Goal: Transaction & Acquisition: Obtain resource

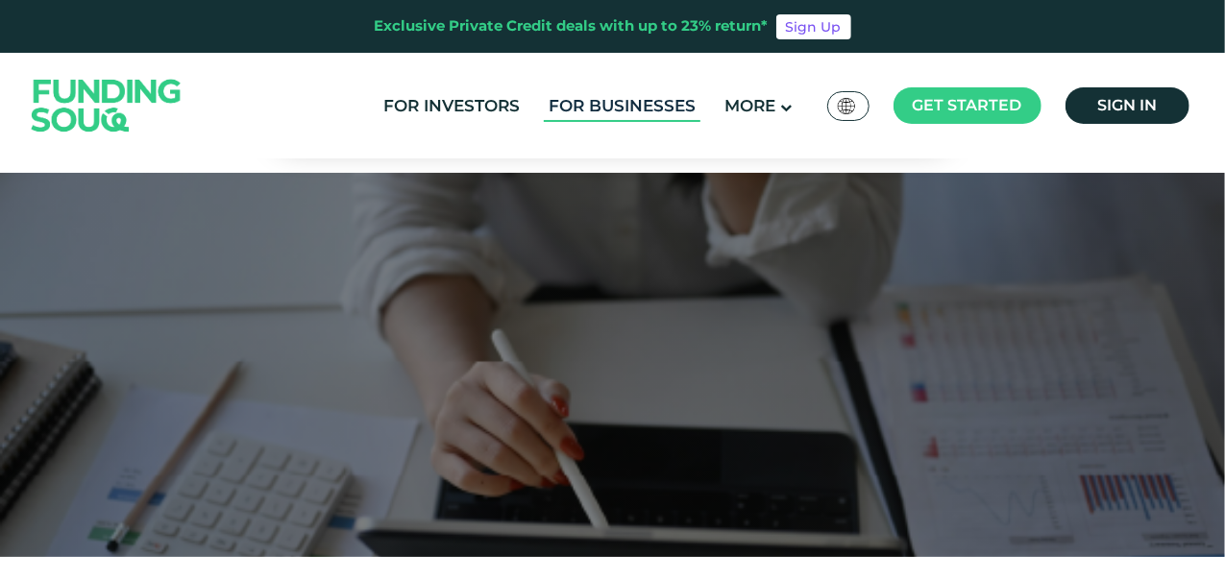
click at [589, 104] on link "For Businesses" at bounding box center [622, 106] width 157 height 32
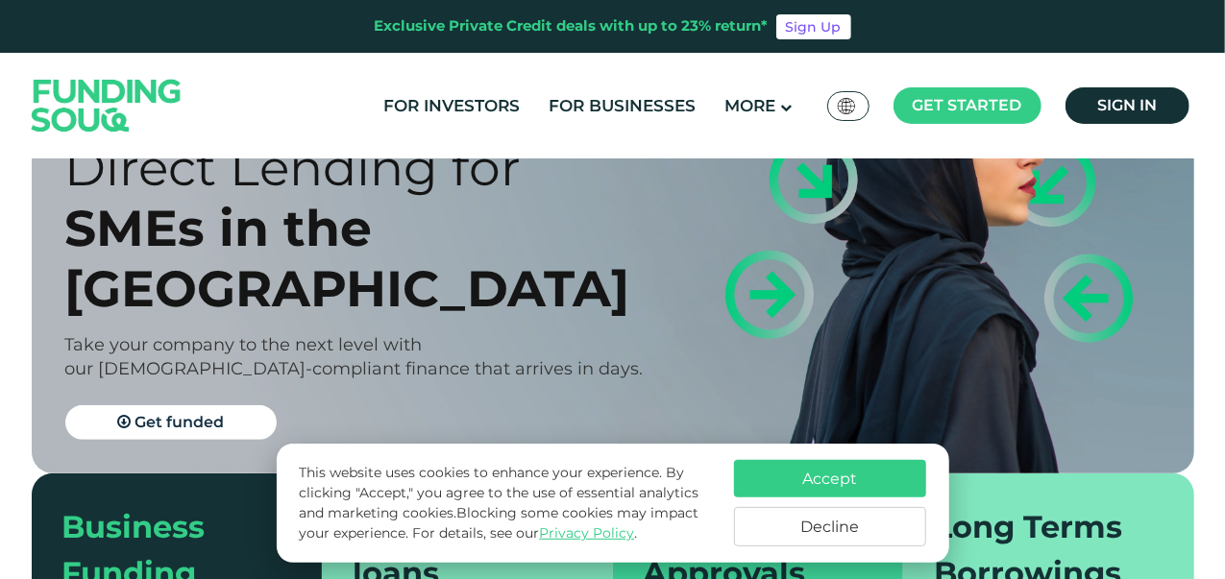
click at [817, 471] on button "Accept" at bounding box center [830, 478] width 192 height 37
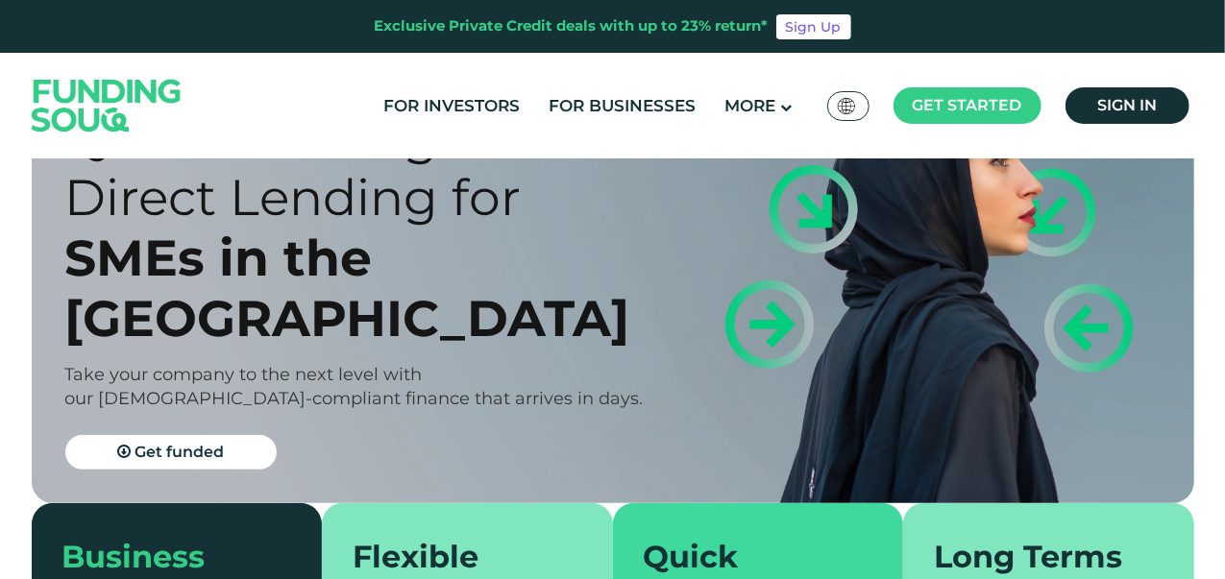
scroll to position [192, 0]
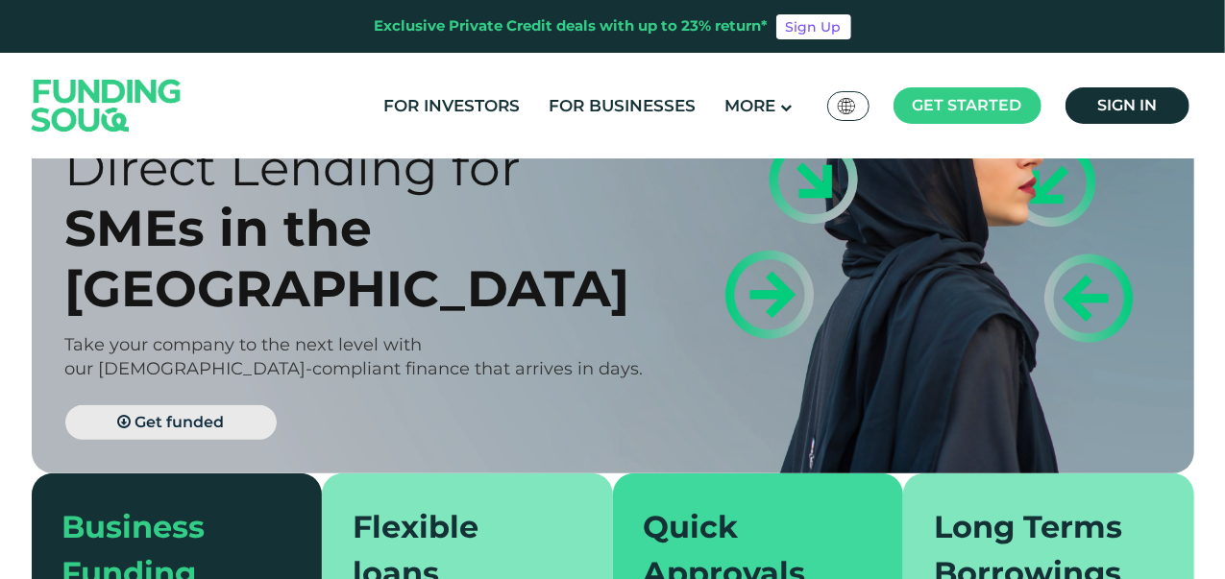
click at [174, 413] on span "Get funded" at bounding box center [178, 422] width 89 height 18
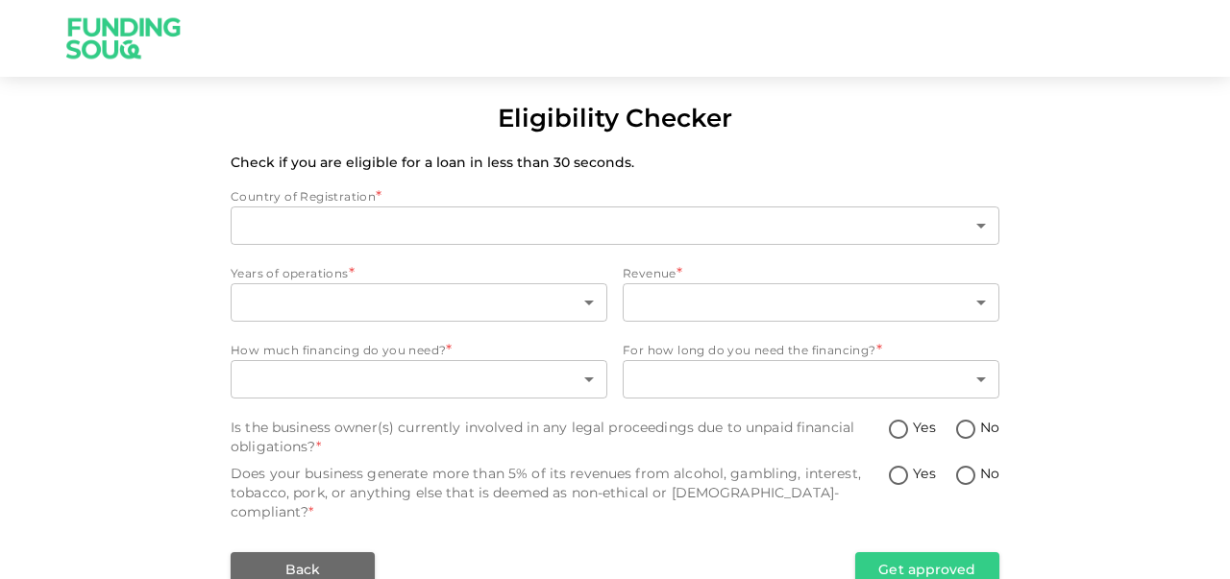
type input "1"
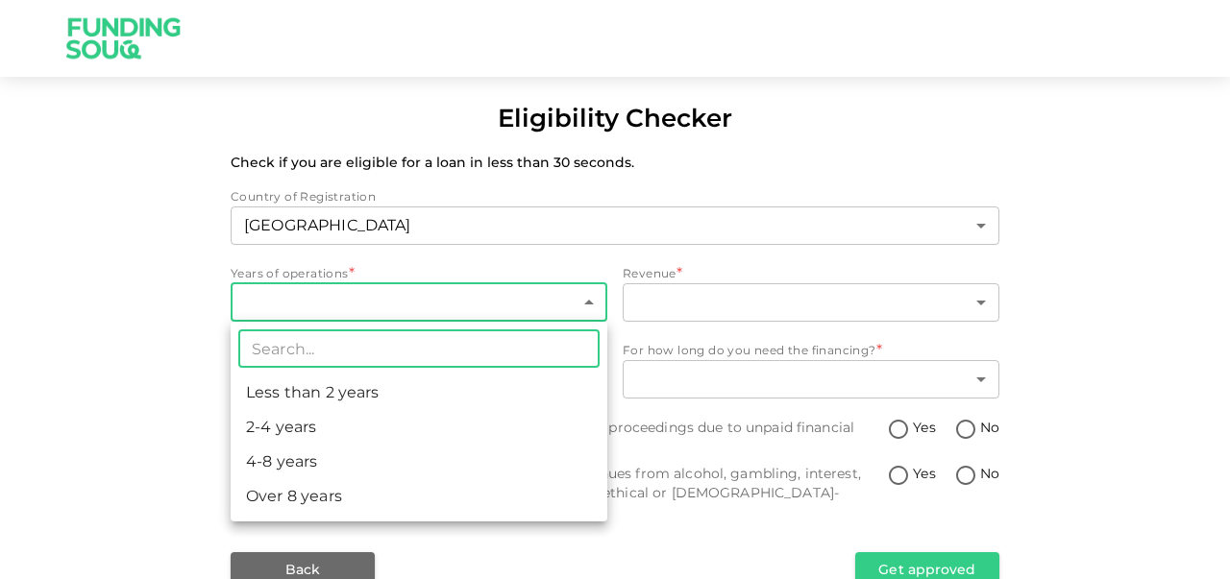
click at [286, 304] on body "Eligibility Checker Check if you are eligible for a loan in less than 30 second…" at bounding box center [615, 289] width 1230 height 579
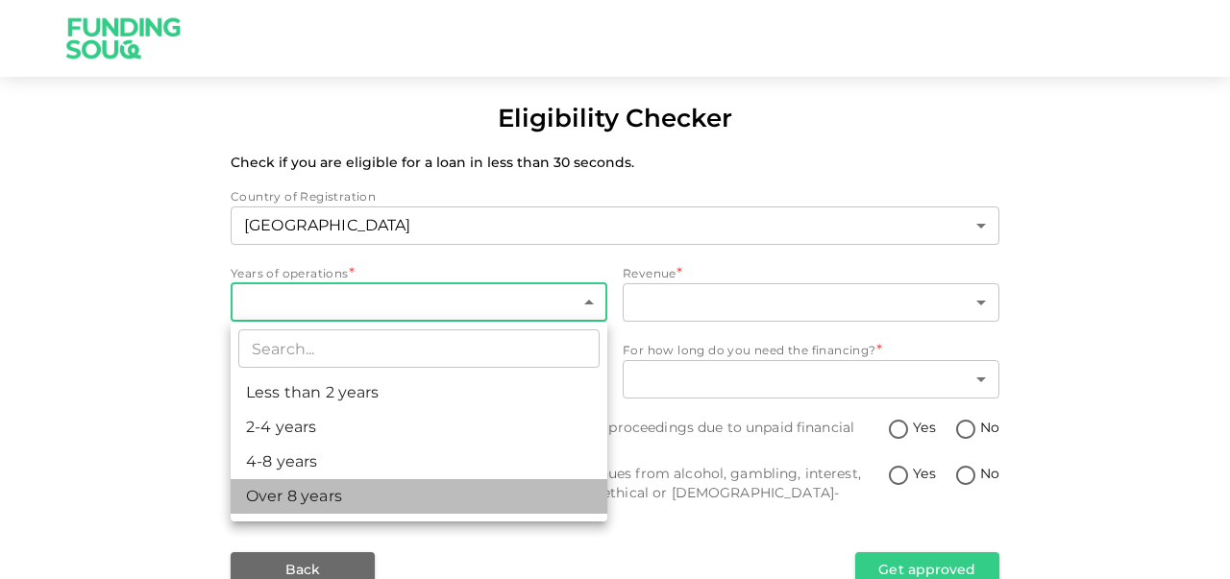
click at [305, 499] on li "Over 8 years" at bounding box center [419, 496] width 377 height 35
type input "4"
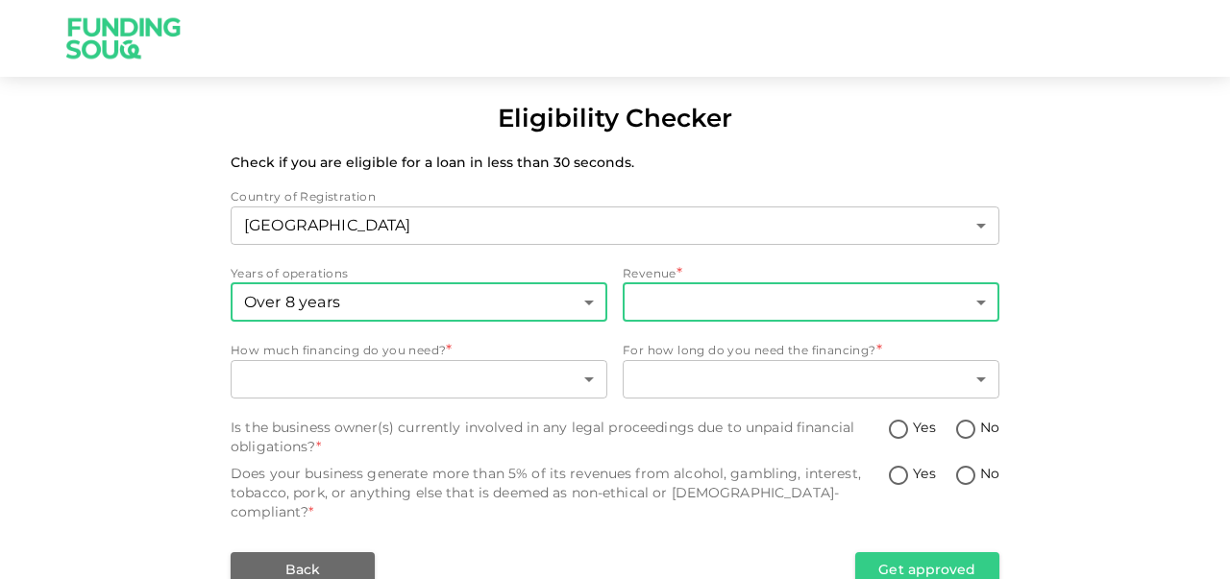
click at [682, 305] on body "Eligibility Checker Check if you are eligible for a loan in less than 30 second…" at bounding box center [615, 289] width 1230 height 579
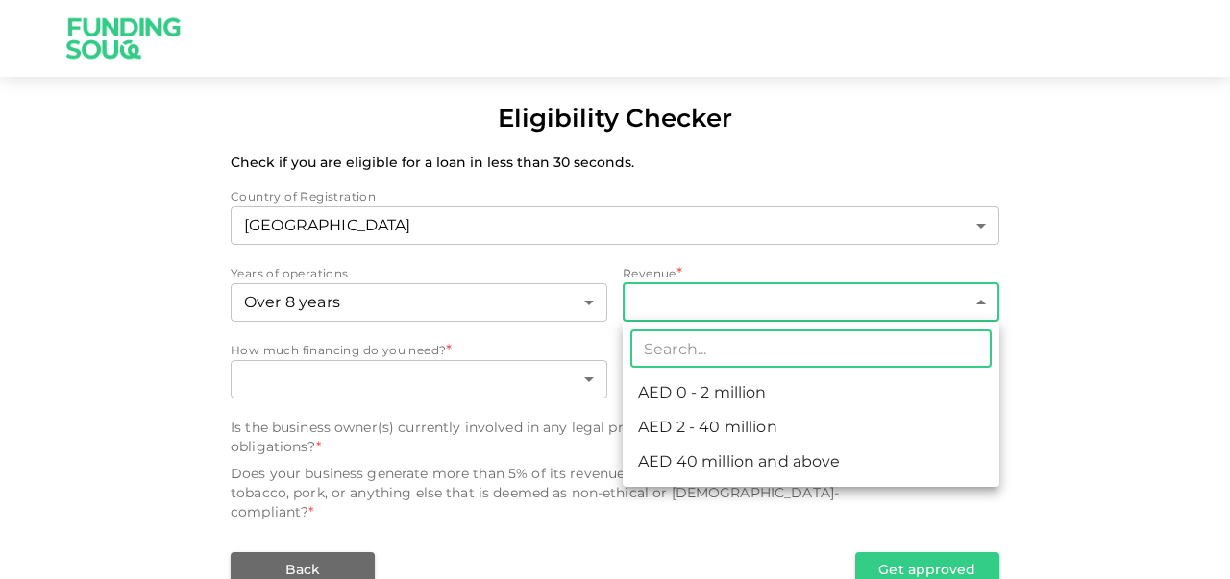
click at [722, 428] on li "AED 2 - 40 million" at bounding box center [811, 427] width 377 height 35
type input "2"
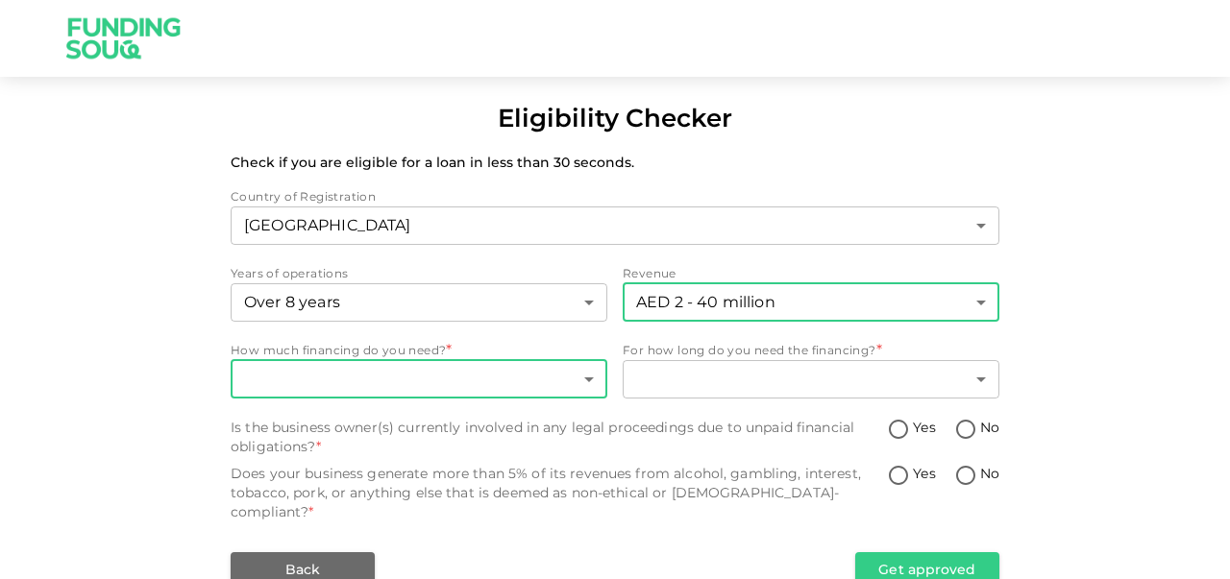
click at [300, 382] on body "Eligibility Checker Check if you are eligible for a loan in less than 30 second…" at bounding box center [615, 289] width 1230 height 579
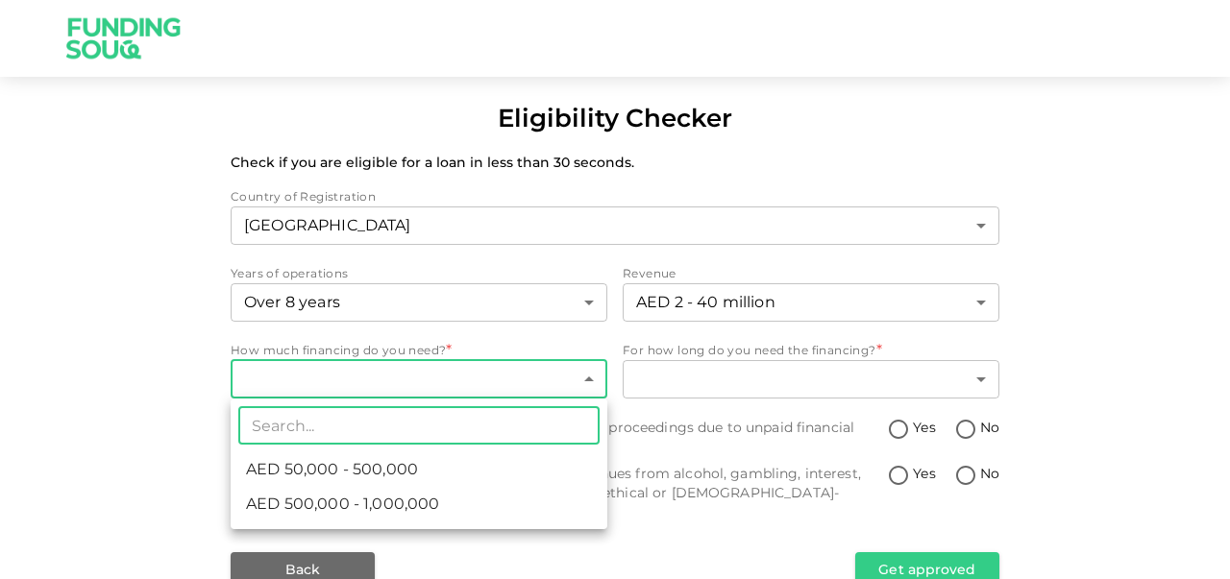
click at [386, 510] on span "AED 500,000 - 1,000,000" at bounding box center [342, 504] width 193 height 23
type input "2"
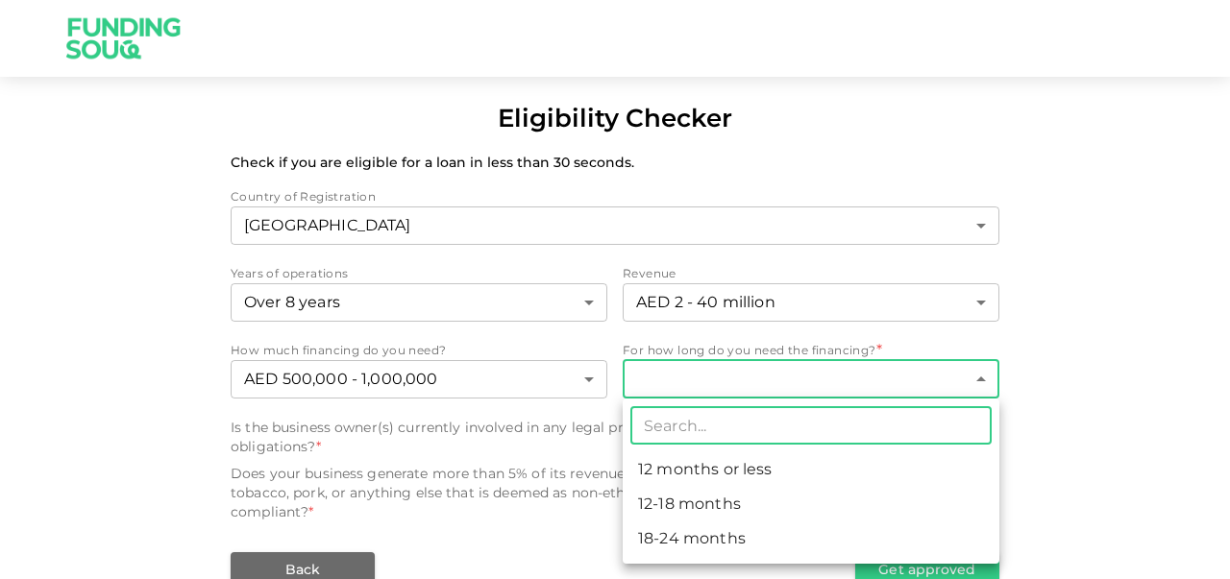
click at [811, 383] on body "Eligibility Checker Check if you are eligible for a loan in less than 30 second…" at bounding box center [615, 289] width 1230 height 579
click at [696, 536] on li "18-24 months" at bounding box center [811, 539] width 377 height 35
type input "3"
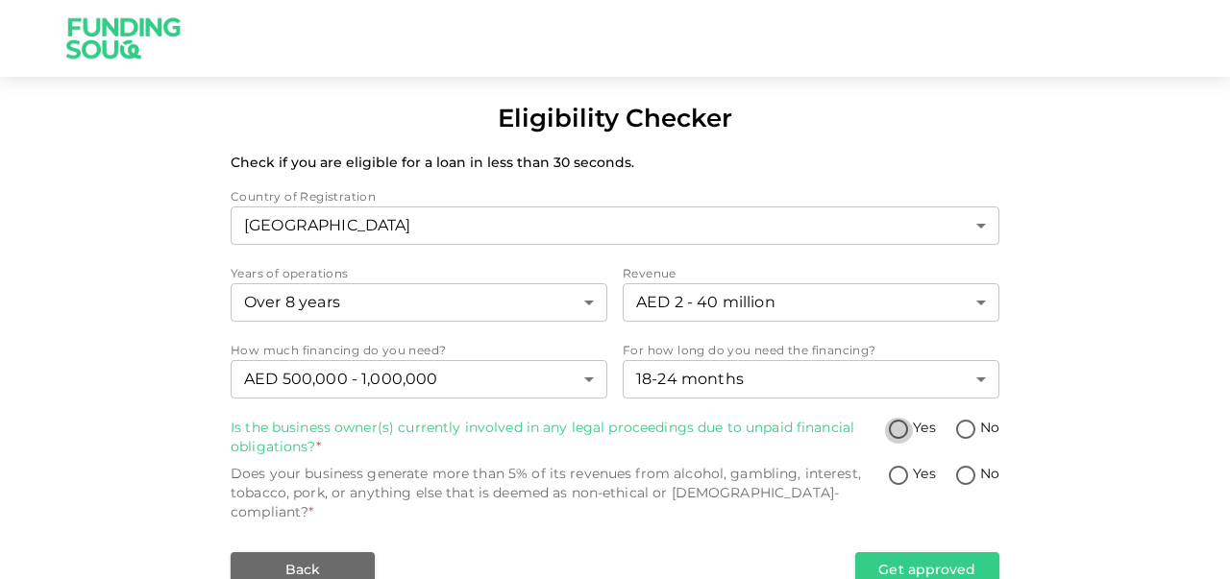
click at [901, 434] on input "Yes" at bounding box center [898, 431] width 29 height 26
radio input "true"
click at [968, 429] on input "No" at bounding box center [965, 431] width 29 height 26
radio input "true"
click at [974, 474] on input "No" at bounding box center [965, 477] width 29 height 26
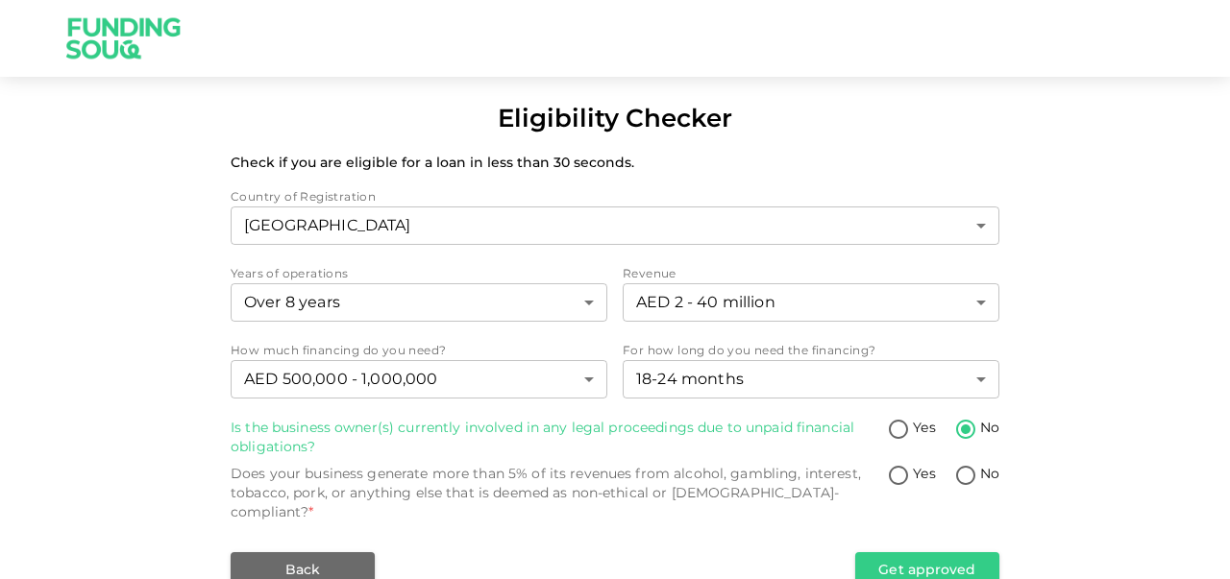
radio input "true"
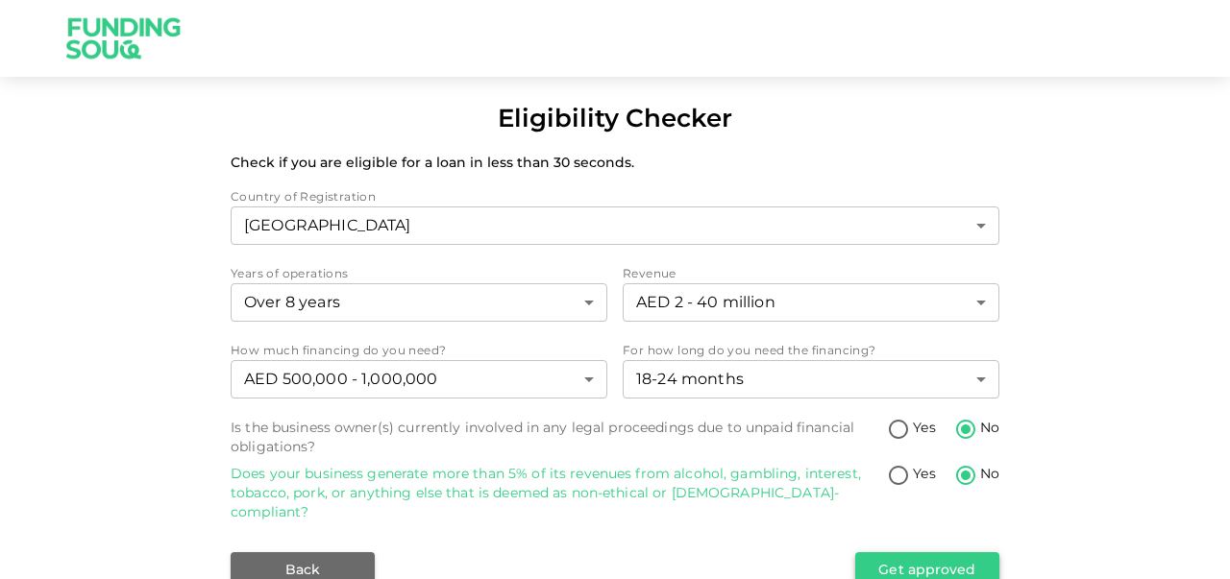
click at [935, 552] on button "Get approved" at bounding box center [927, 569] width 144 height 35
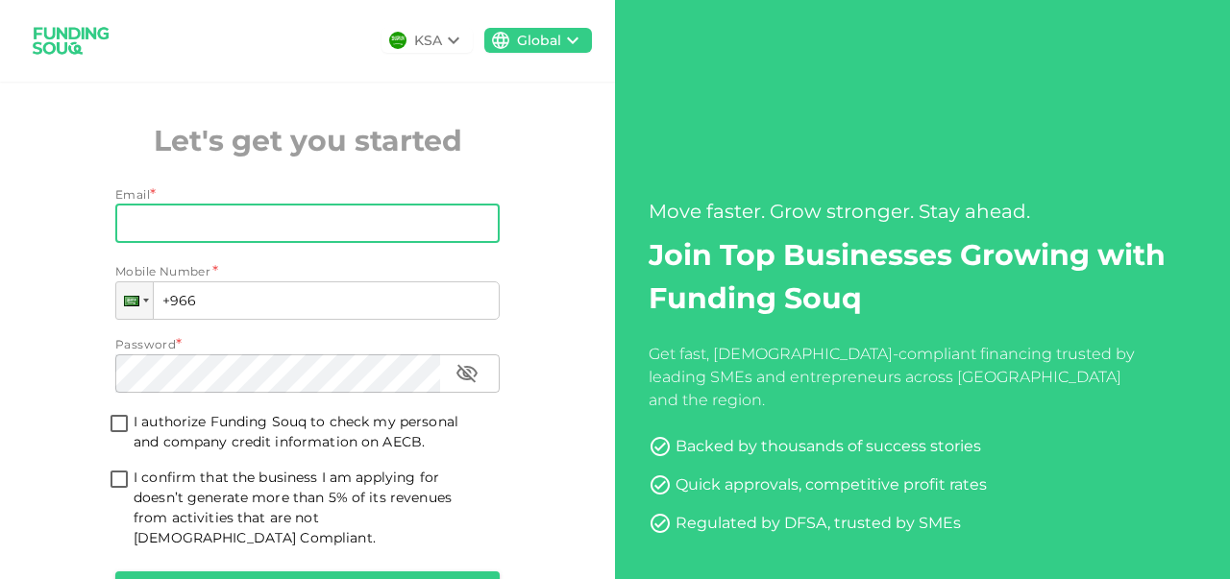
click at [173, 228] on input "Email" at bounding box center [296, 224] width 363 height 38
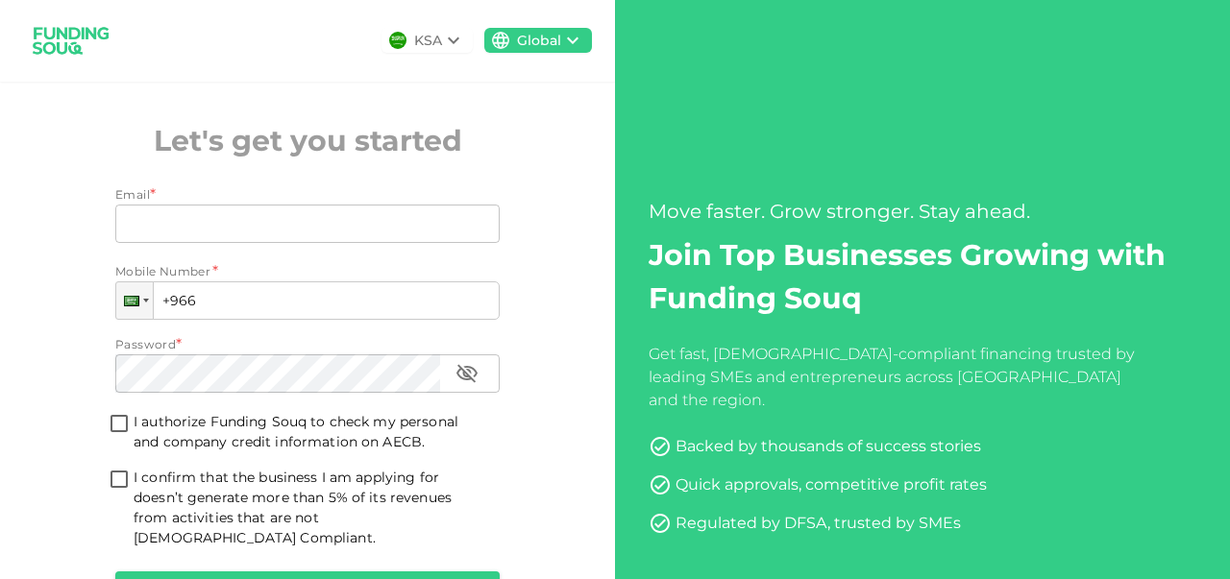
click at [452, 34] on icon at bounding box center [453, 40] width 23 height 23
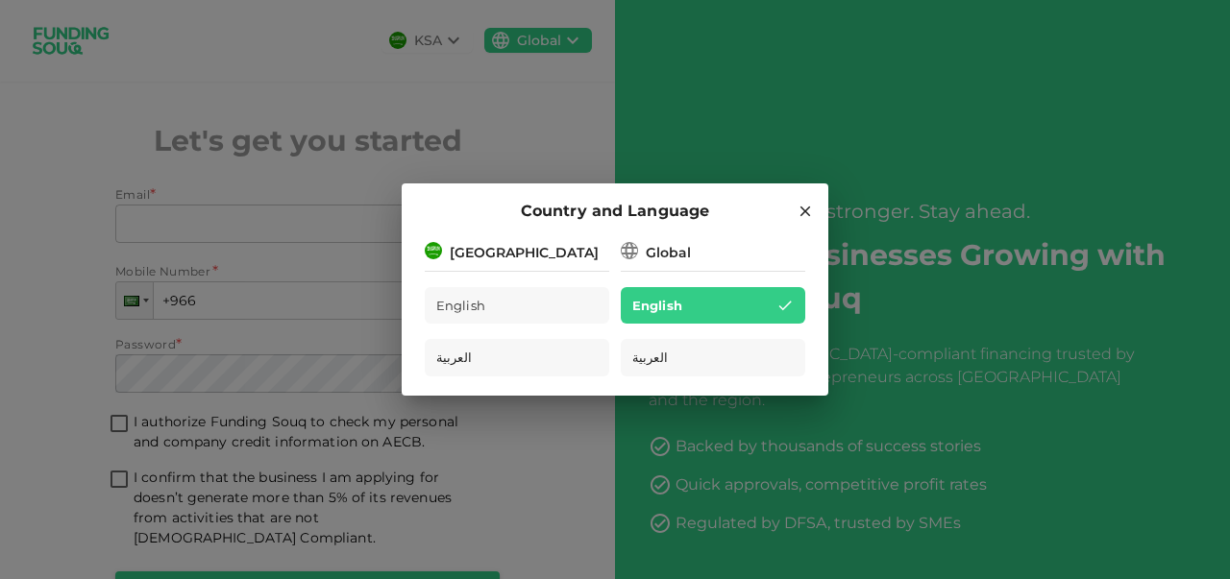
click at [570, 244] on div "[GEOGRAPHIC_DATA]" at bounding box center [517, 251] width 184 height 24
click at [494, 255] on div "[GEOGRAPHIC_DATA]" at bounding box center [524, 253] width 149 height 20
click at [800, 216] on icon at bounding box center [804, 211] width 17 height 17
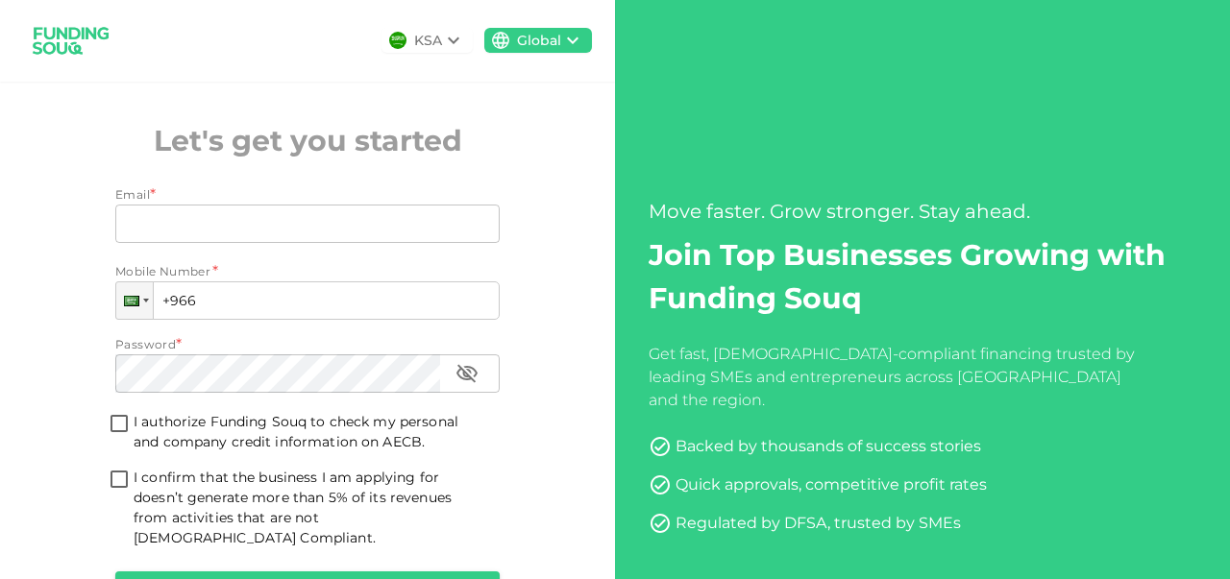
click at [429, 41] on div "KSA" at bounding box center [428, 41] width 28 height 20
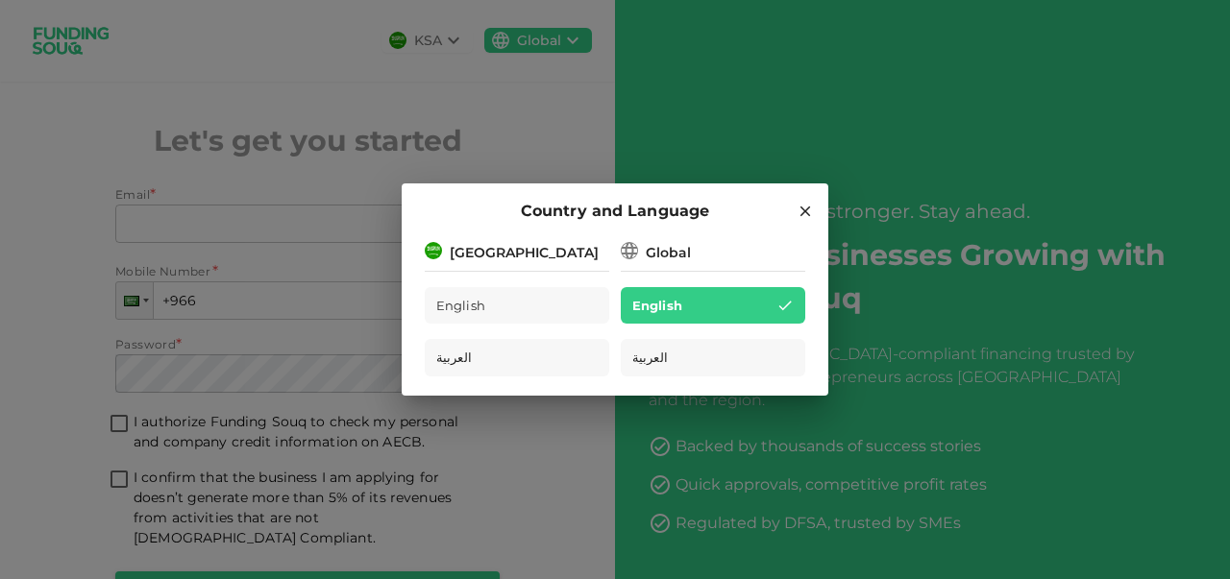
click at [807, 209] on icon at bounding box center [805, 212] width 11 height 11
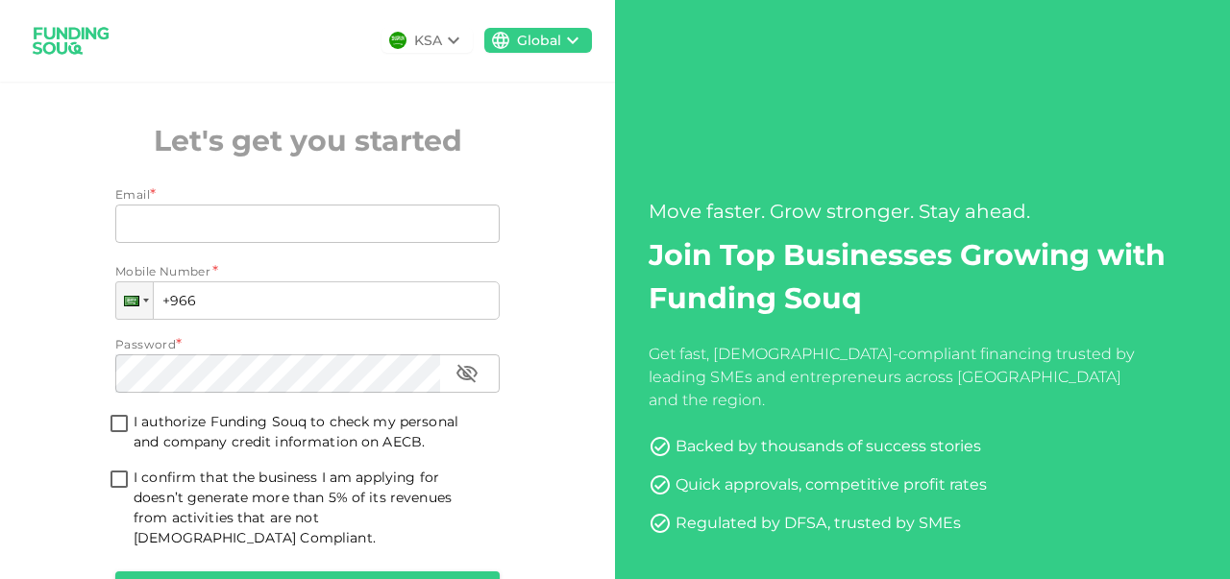
click at [446, 50] on icon at bounding box center [453, 40] width 23 height 23
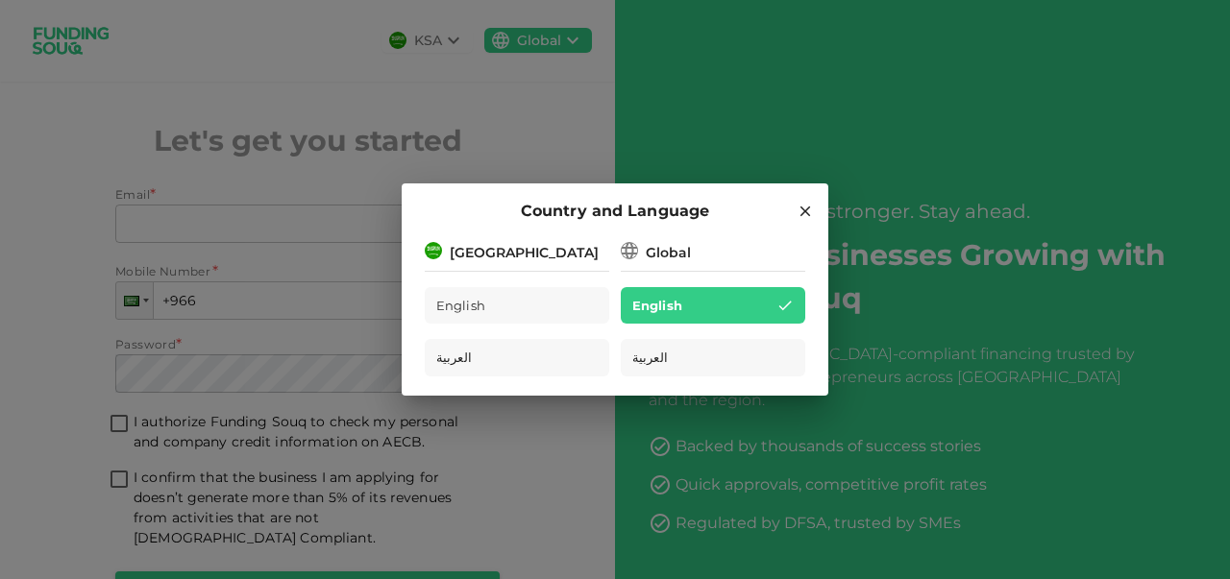
click at [646, 262] on div "Global" at bounding box center [668, 253] width 45 height 20
click at [803, 212] on icon at bounding box center [804, 211] width 17 height 17
